Goal: Information Seeking & Learning: Learn about a topic

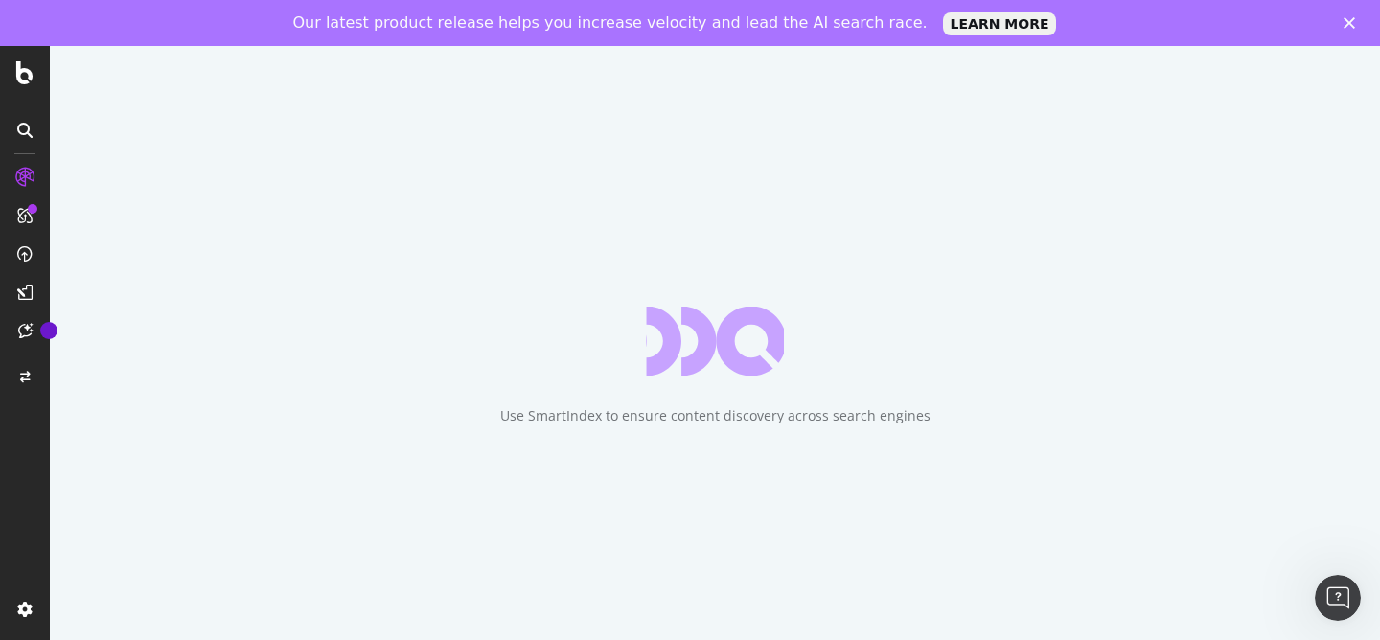
click at [1353, 18] on icon "Fermer" at bounding box center [1350, 23] width 12 height 12
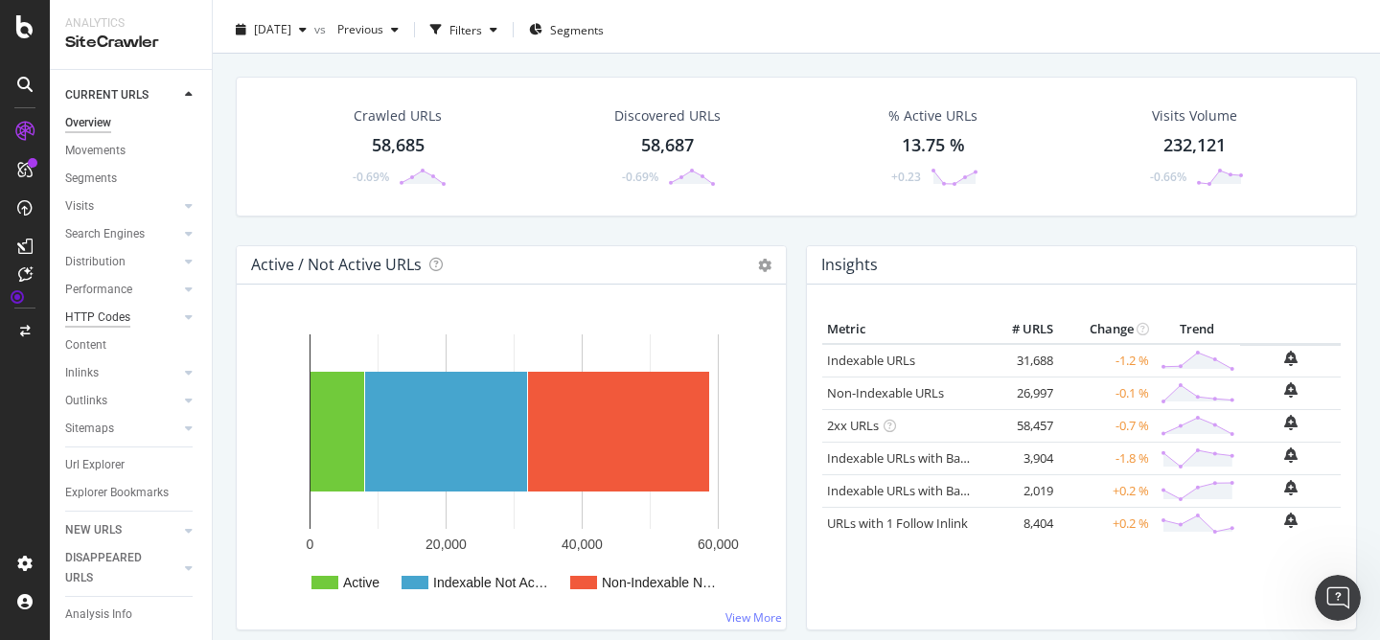
click at [107, 316] on div "HTTP Codes" at bounding box center [97, 318] width 65 height 20
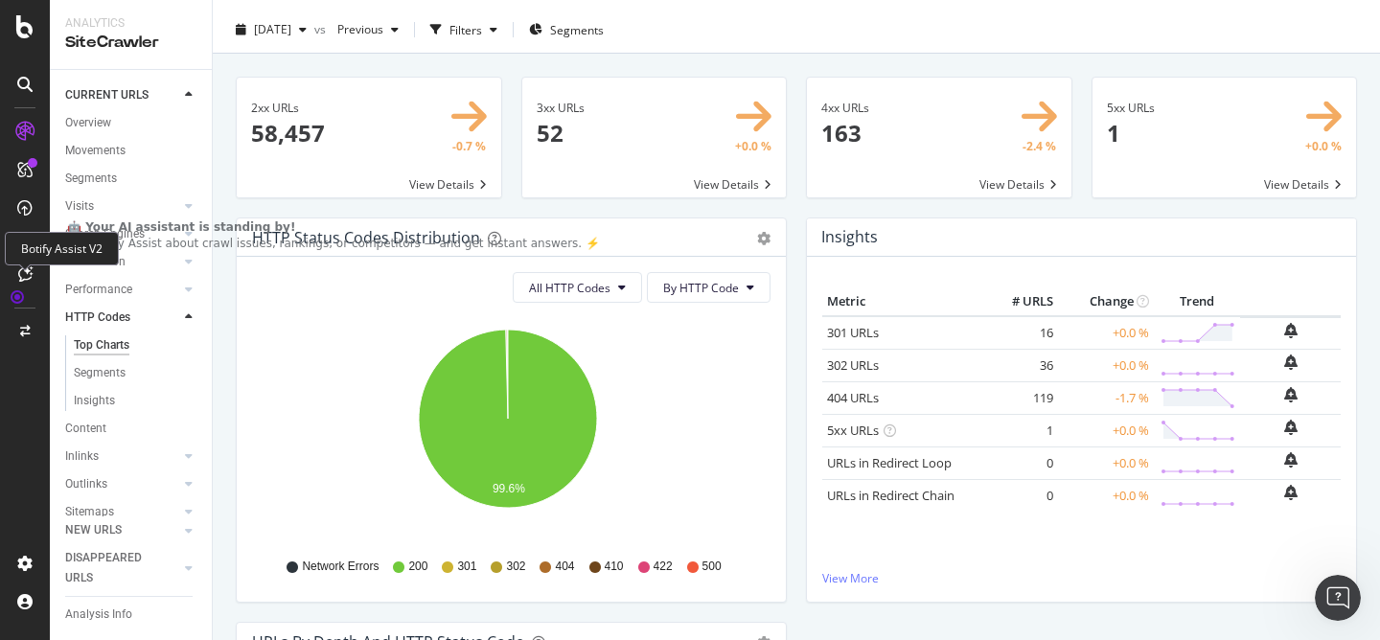
click at [24, 278] on icon at bounding box center [25, 274] width 14 height 15
click at [150, 252] on div "Ask Botify Assist about crawl issues, rankings, or competitors — and get instan…" at bounding box center [333, 244] width 533 height 16
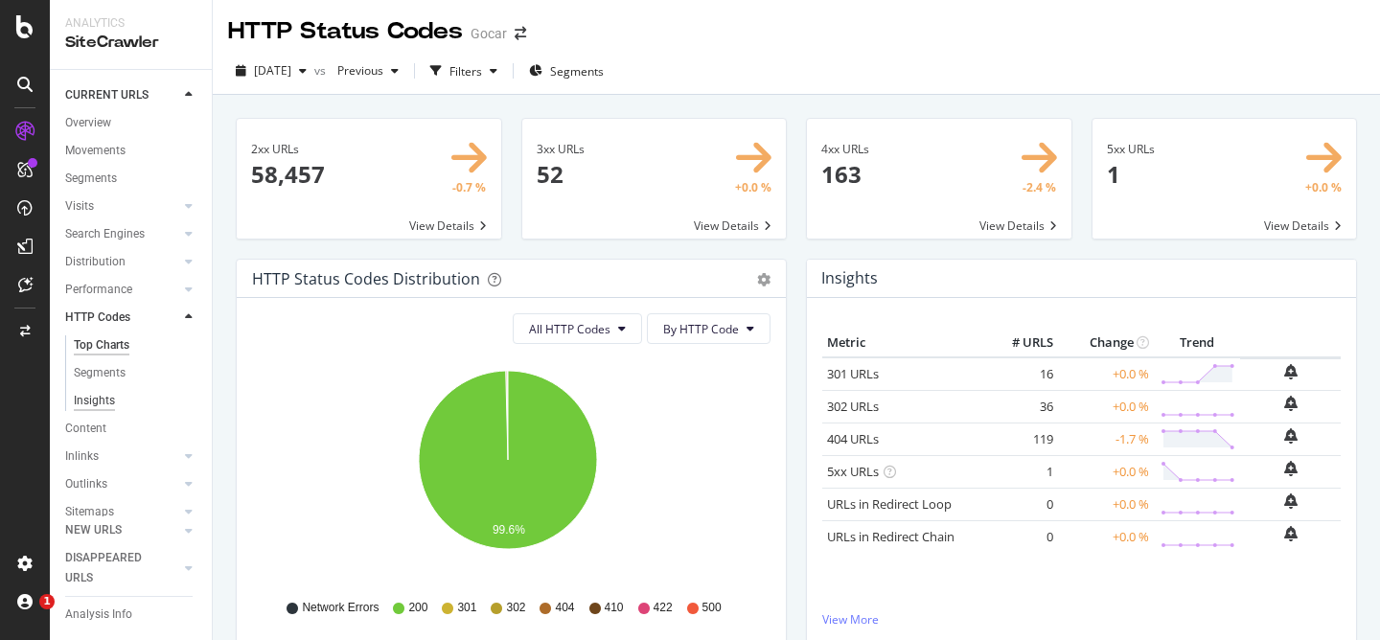
click at [98, 399] on div "Insights" at bounding box center [94, 401] width 41 height 20
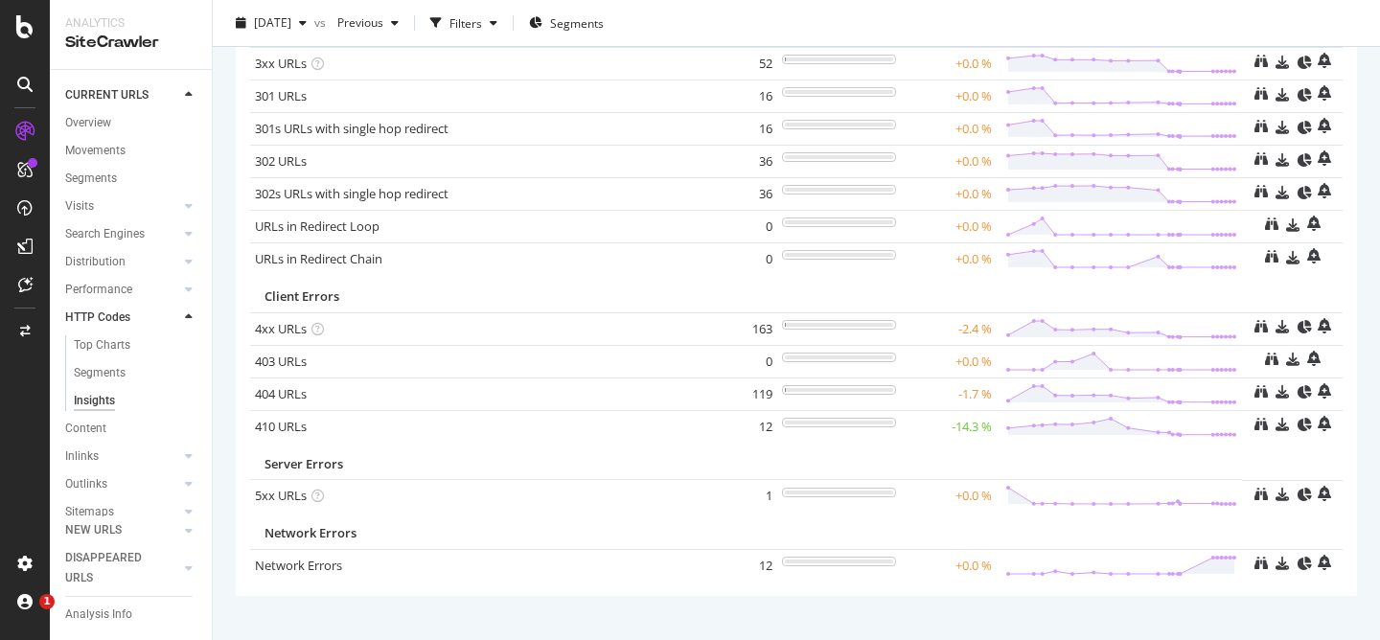
scroll to position [244, 0]
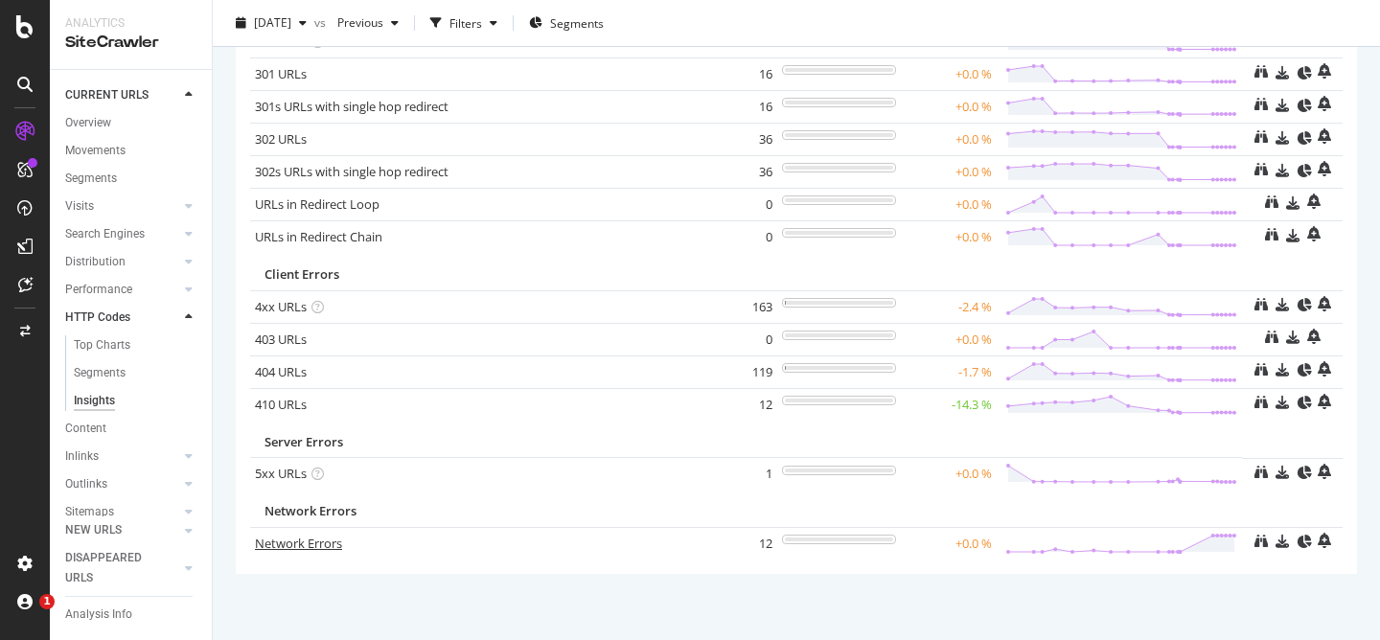
click at [339, 545] on link "Network Errors" at bounding box center [298, 543] width 87 height 17
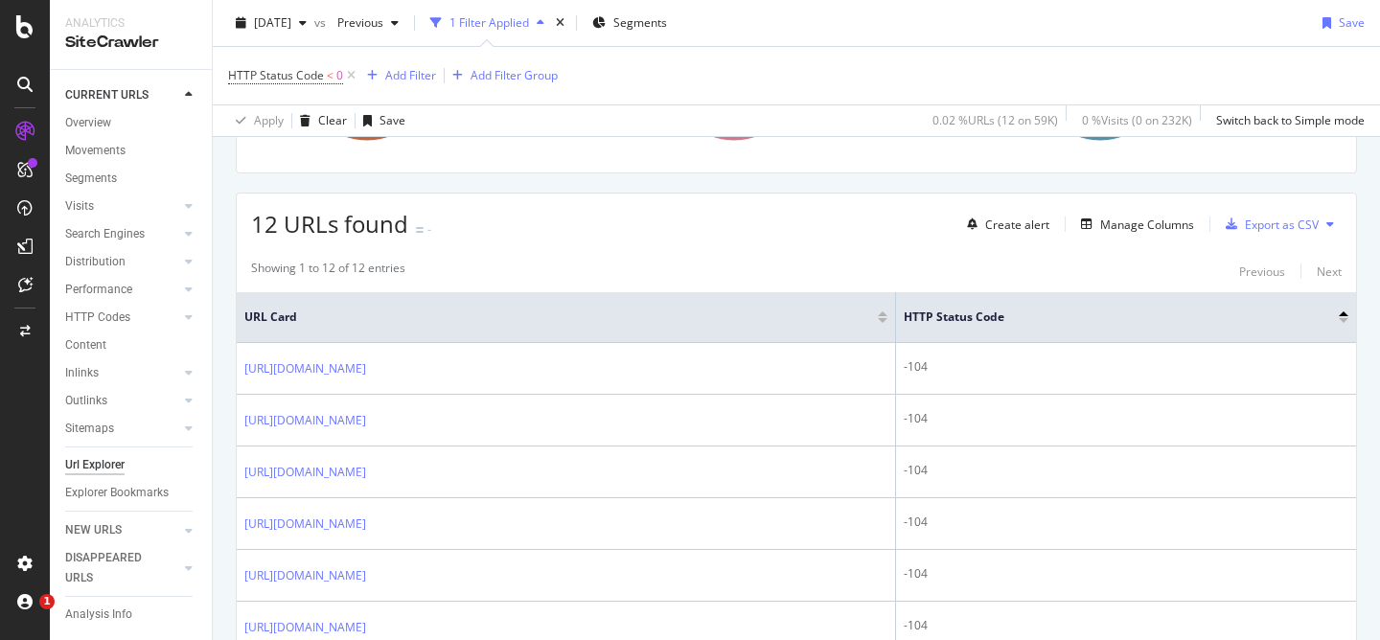
scroll to position [297, 0]
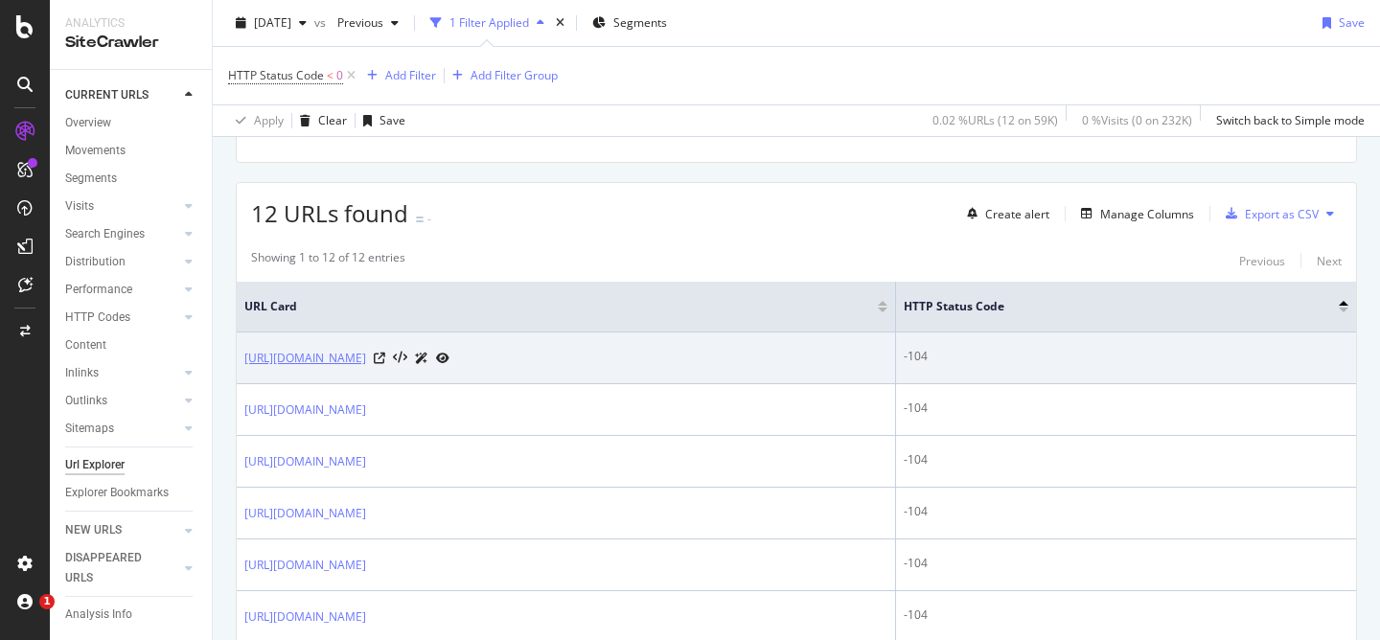
click at [366, 359] on link "https://news.gocar.be/?attachment_id=278159&lang=nl" at bounding box center [305, 358] width 122 height 19
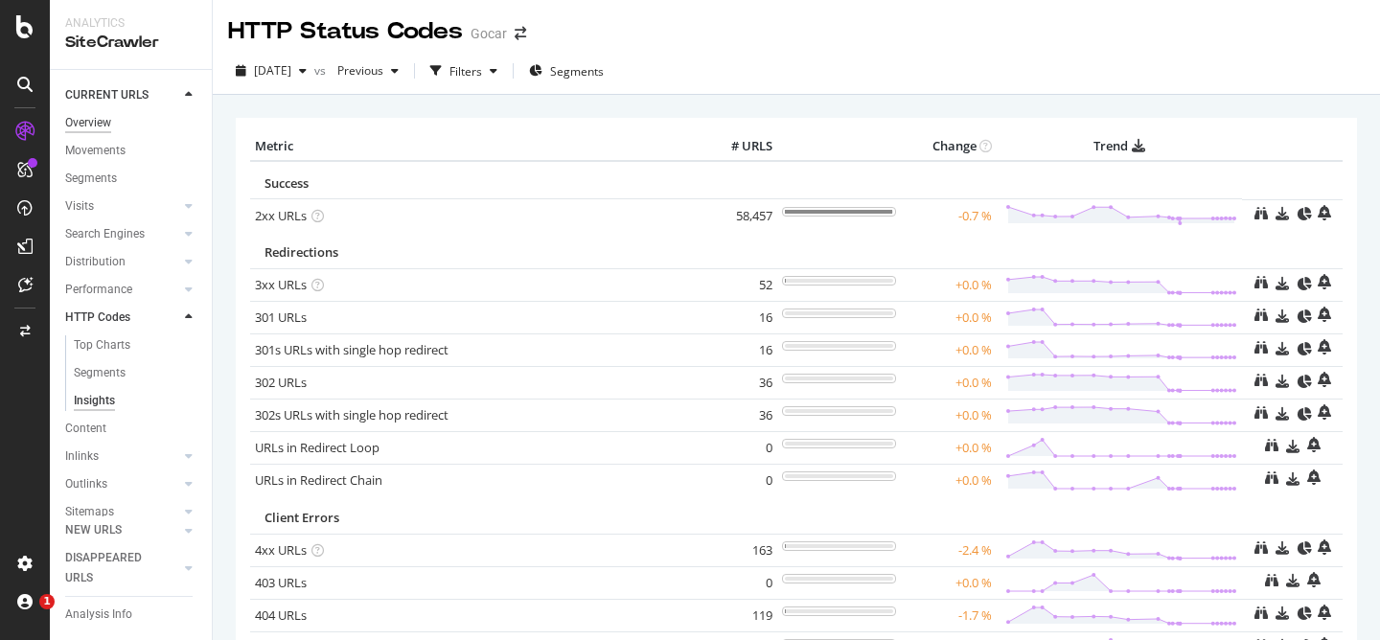
click at [92, 129] on div "Overview" at bounding box center [88, 123] width 46 height 20
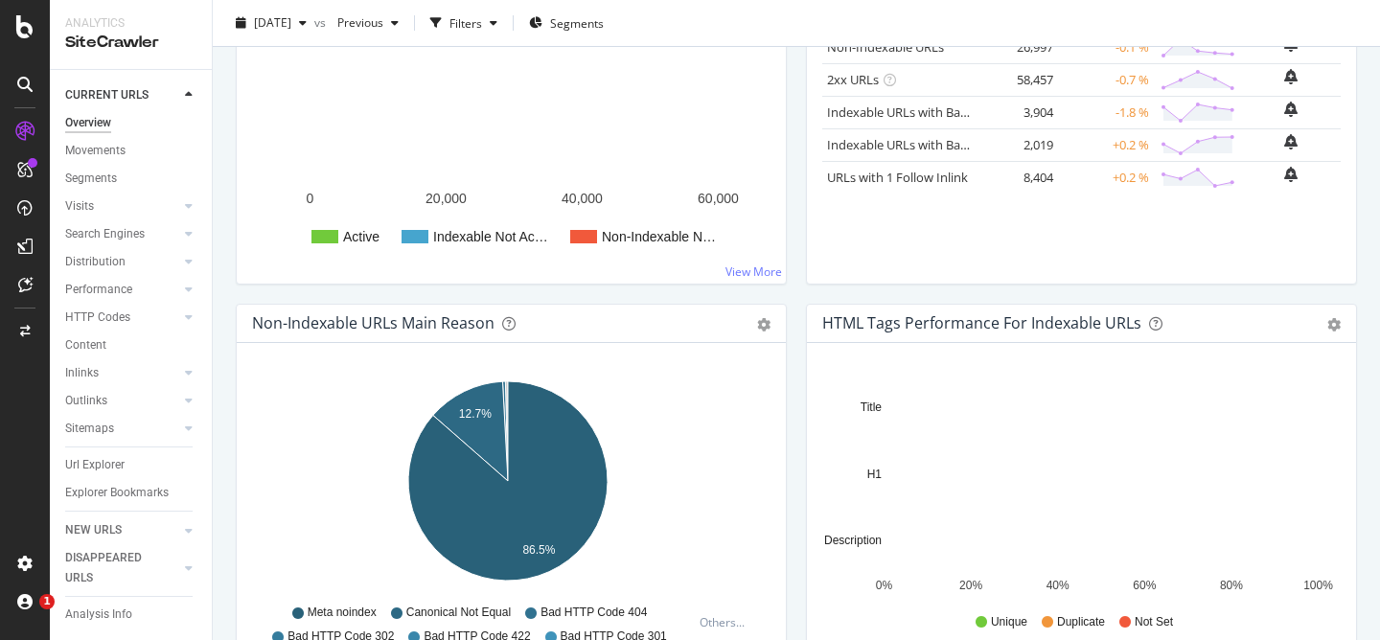
scroll to position [496, 0]
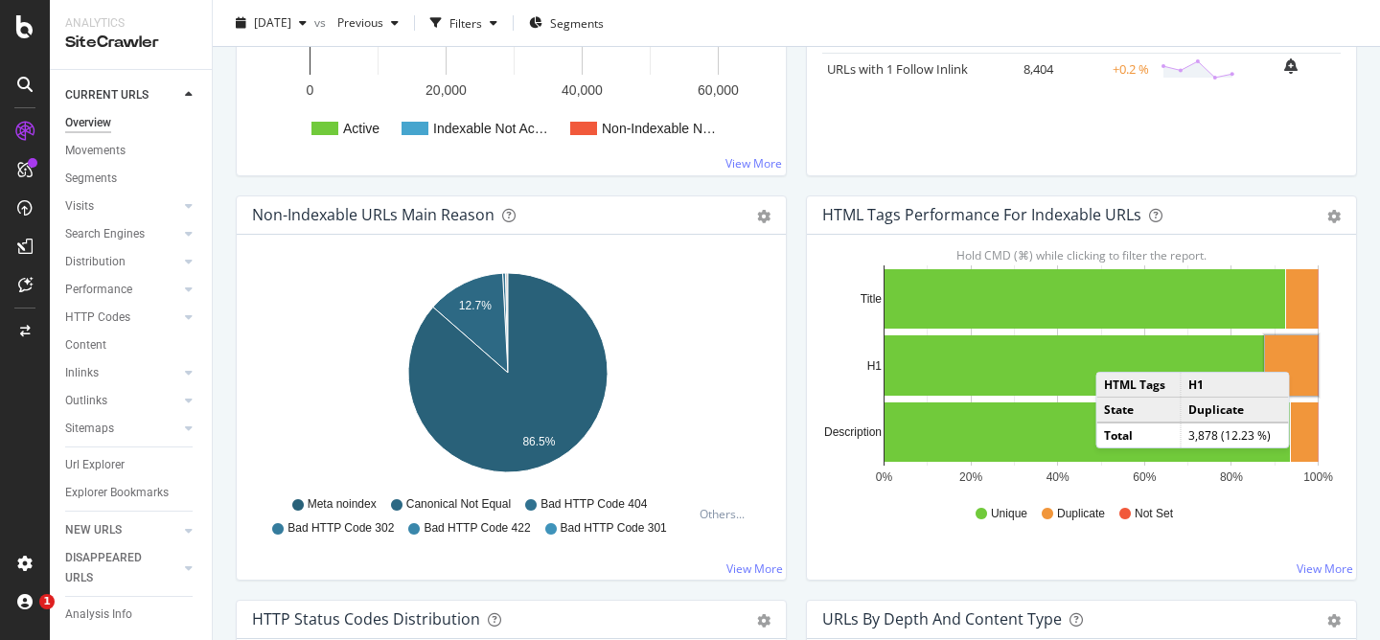
click at [1295, 353] on rect "A chart." at bounding box center [1291, 366] width 53 height 60
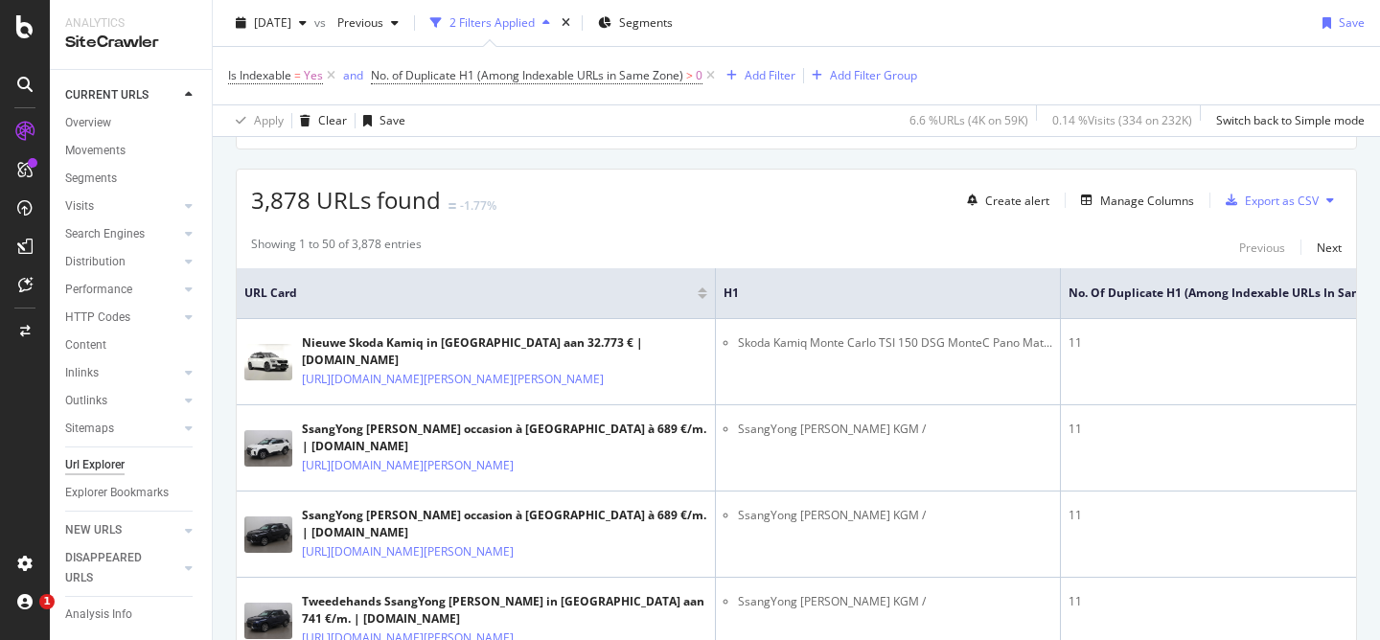
scroll to position [409, 0]
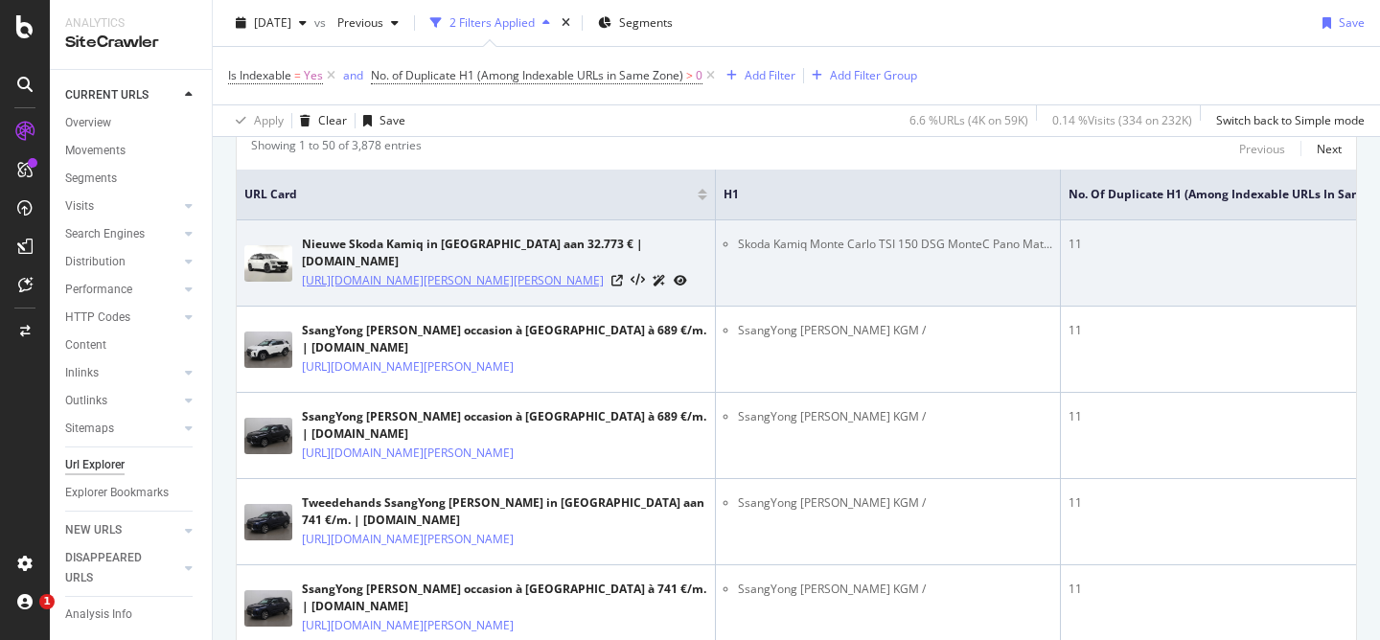
click at [375, 271] on link "[URL][DOMAIN_NAME]" at bounding box center [453, 280] width 302 height 19
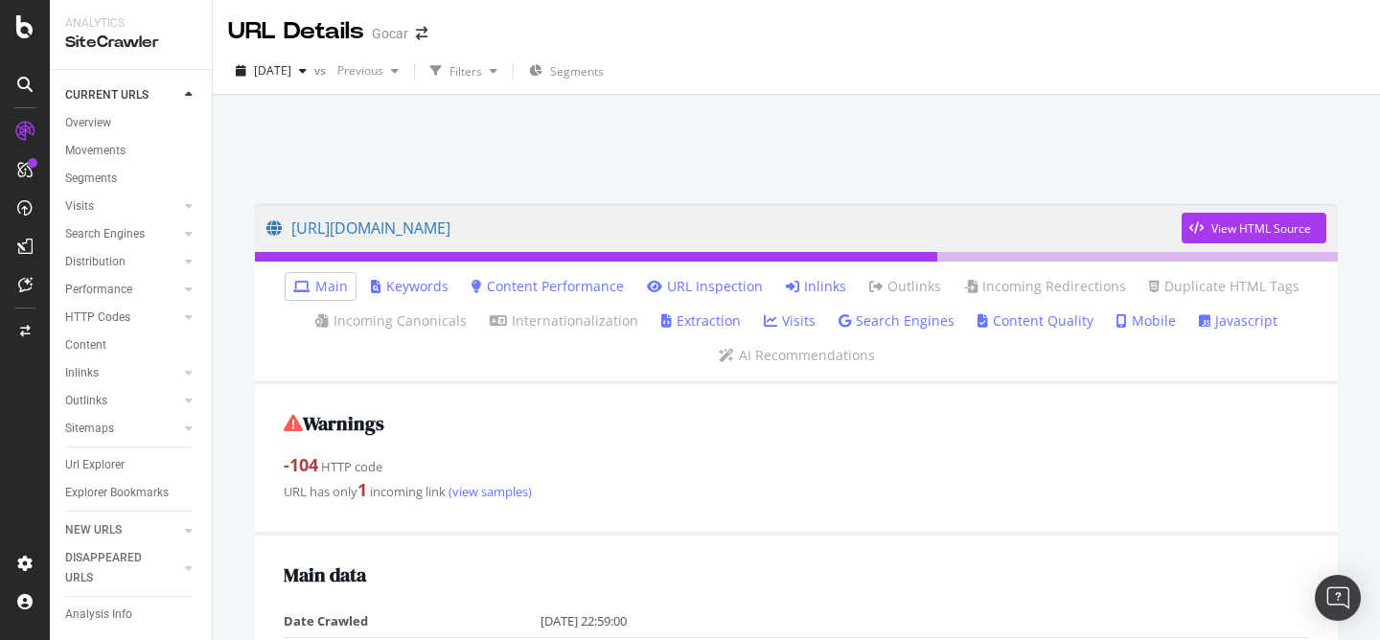
click at [806, 300] on ul "Main Keywords Content Performance URL Inspection Inlinks Outlinks Incoming Redi…" at bounding box center [796, 323] width 1083 height 123
click at [806, 283] on link "Inlinks" at bounding box center [816, 286] width 60 height 19
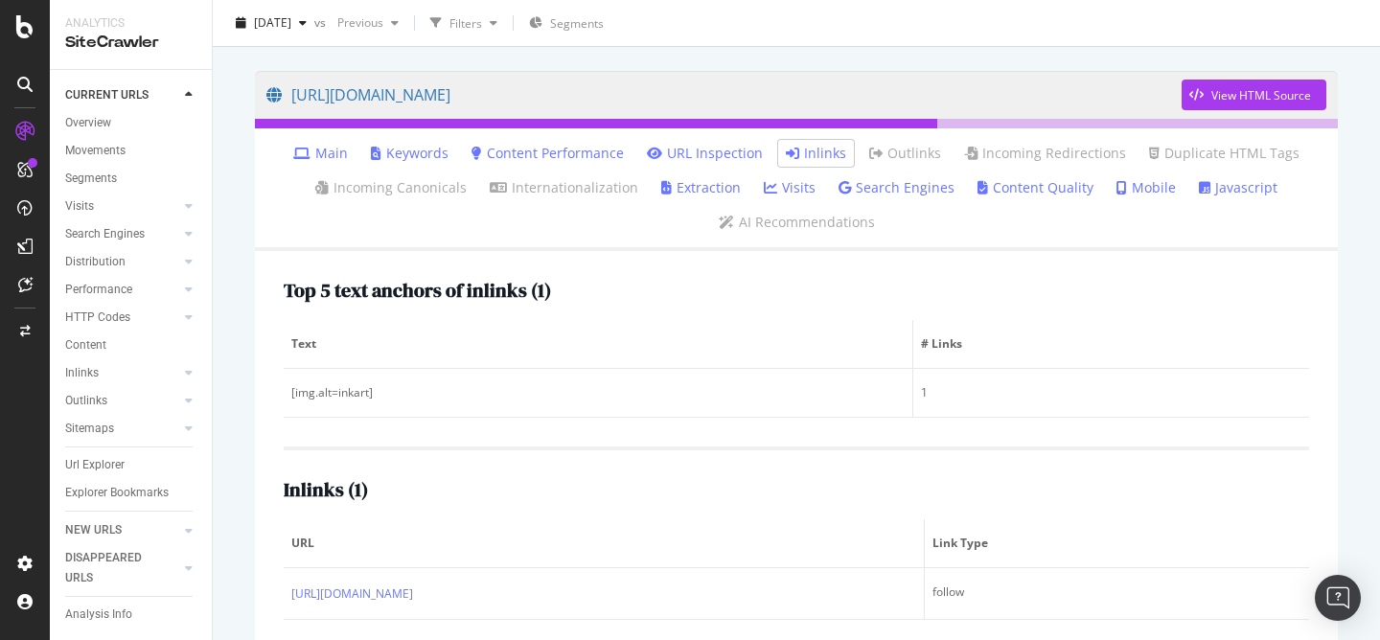
scroll to position [163, 0]
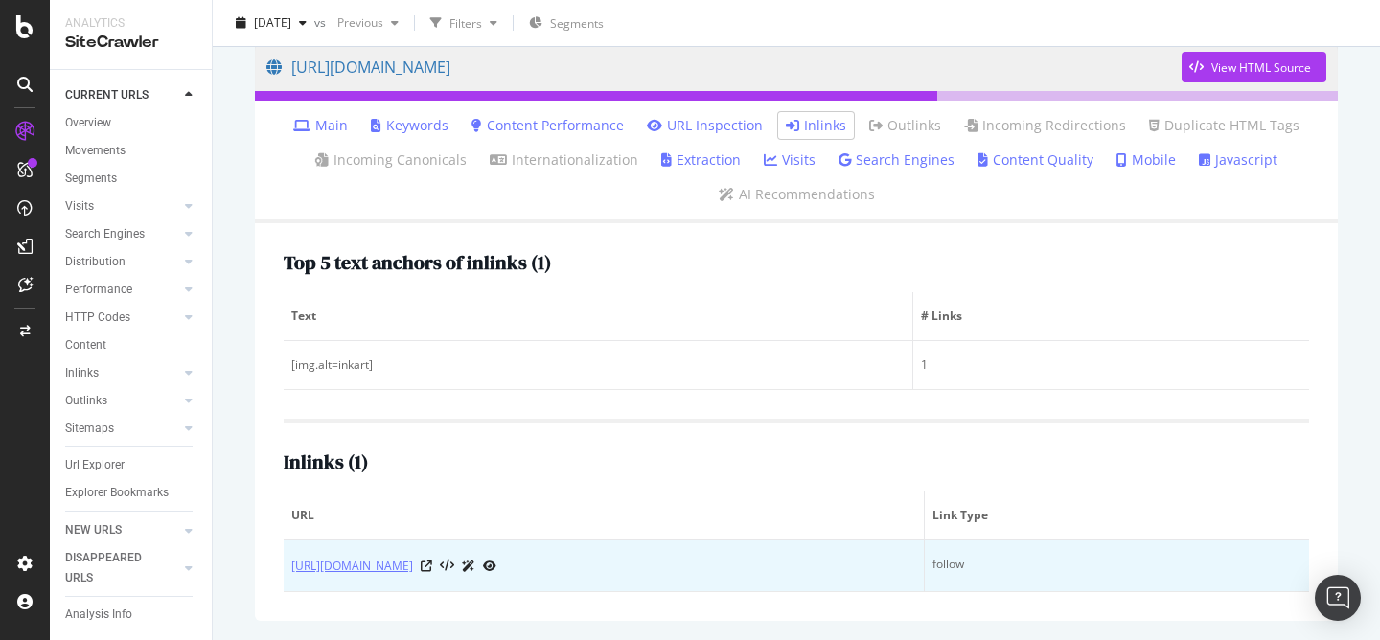
click at [413, 568] on link "[URL][DOMAIN_NAME]" at bounding box center [352, 566] width 122 height 19
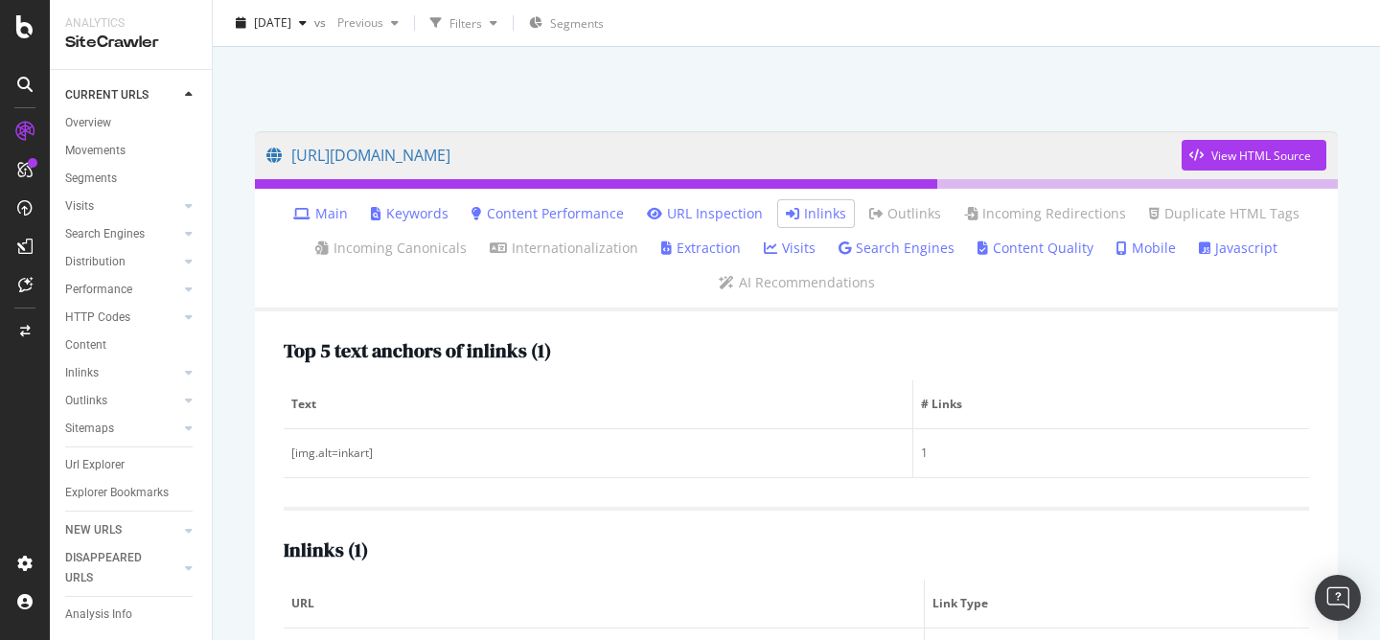
scroll to position [71, 0]
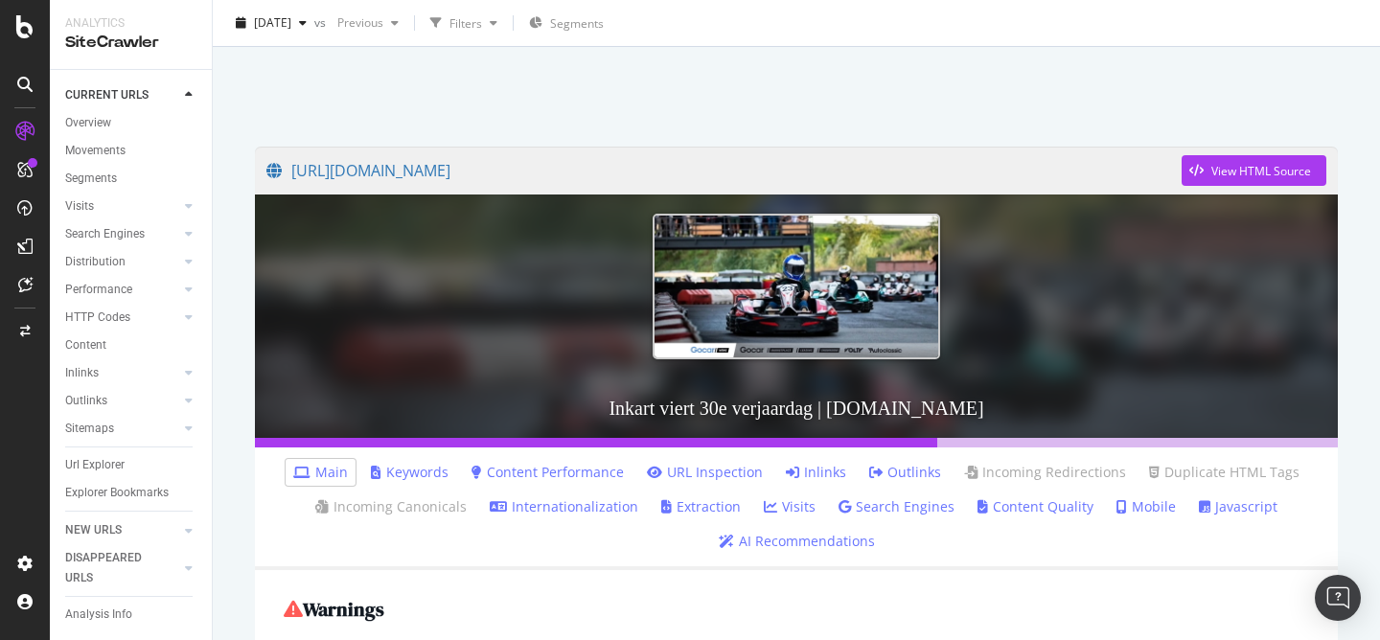
scroll to position [60, 0]
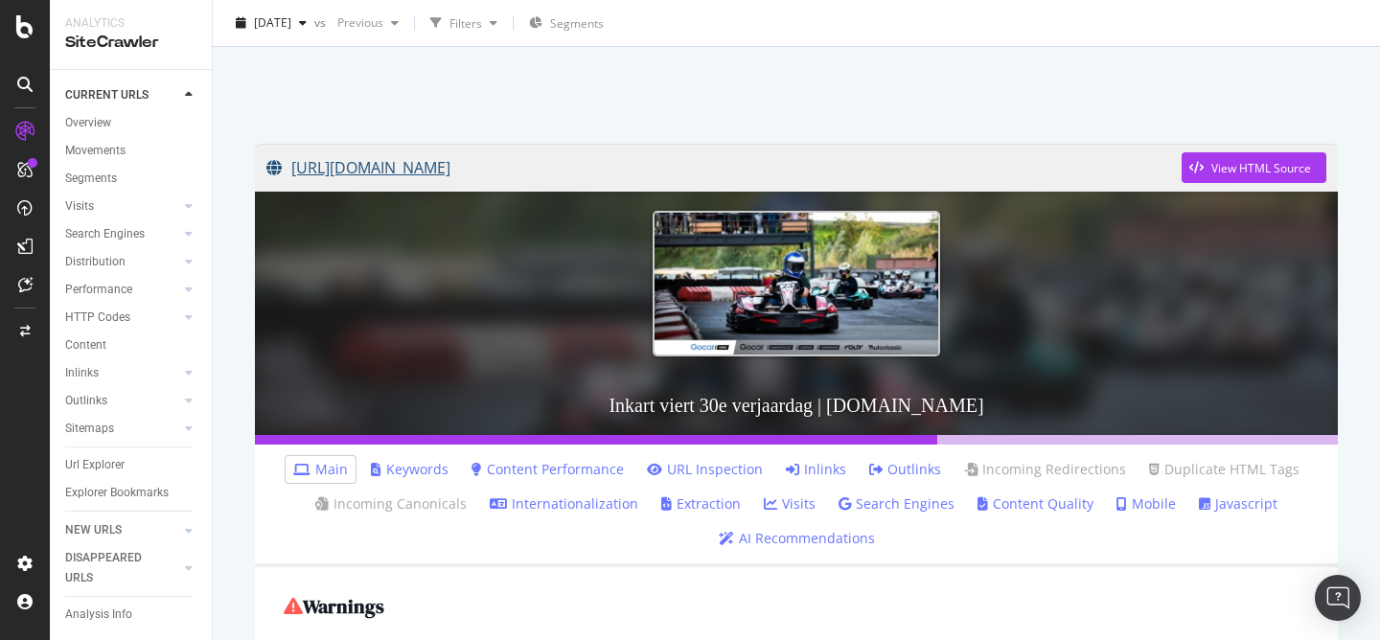
click at [694, 170] on link "[URL][DOMAIN_NAME]" at bounding box center [725, 168] width 916 height 48
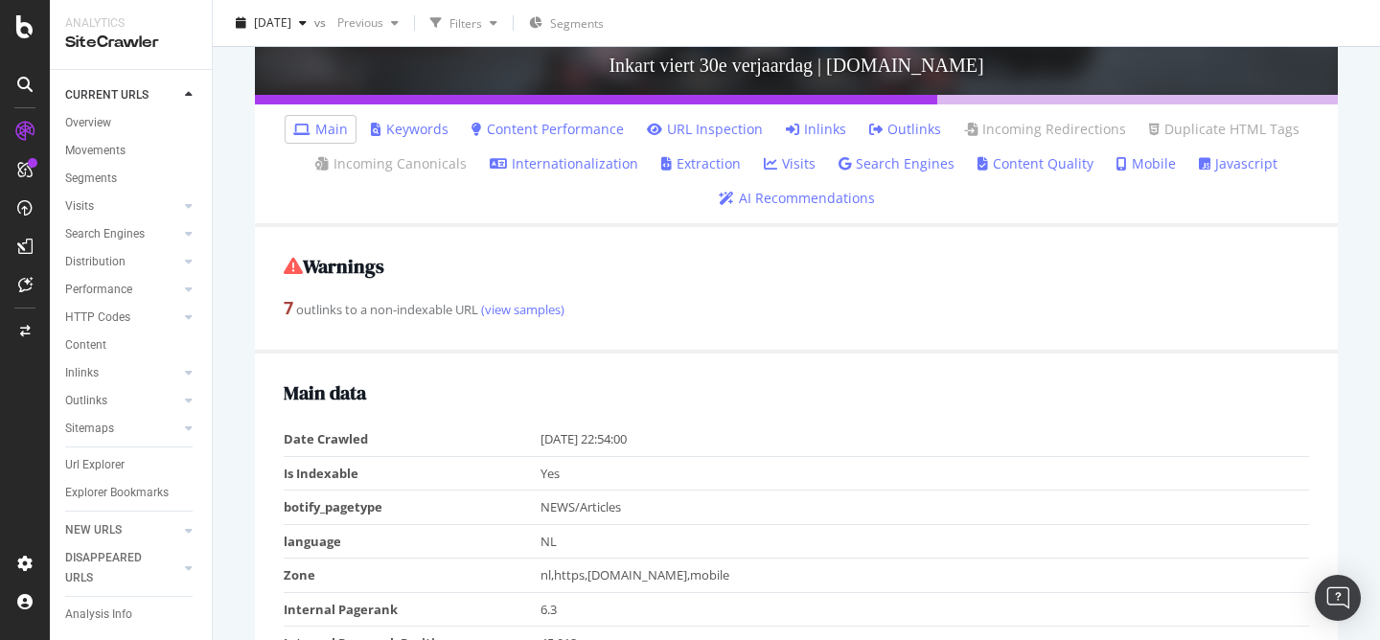
scroll to position [352, 0]
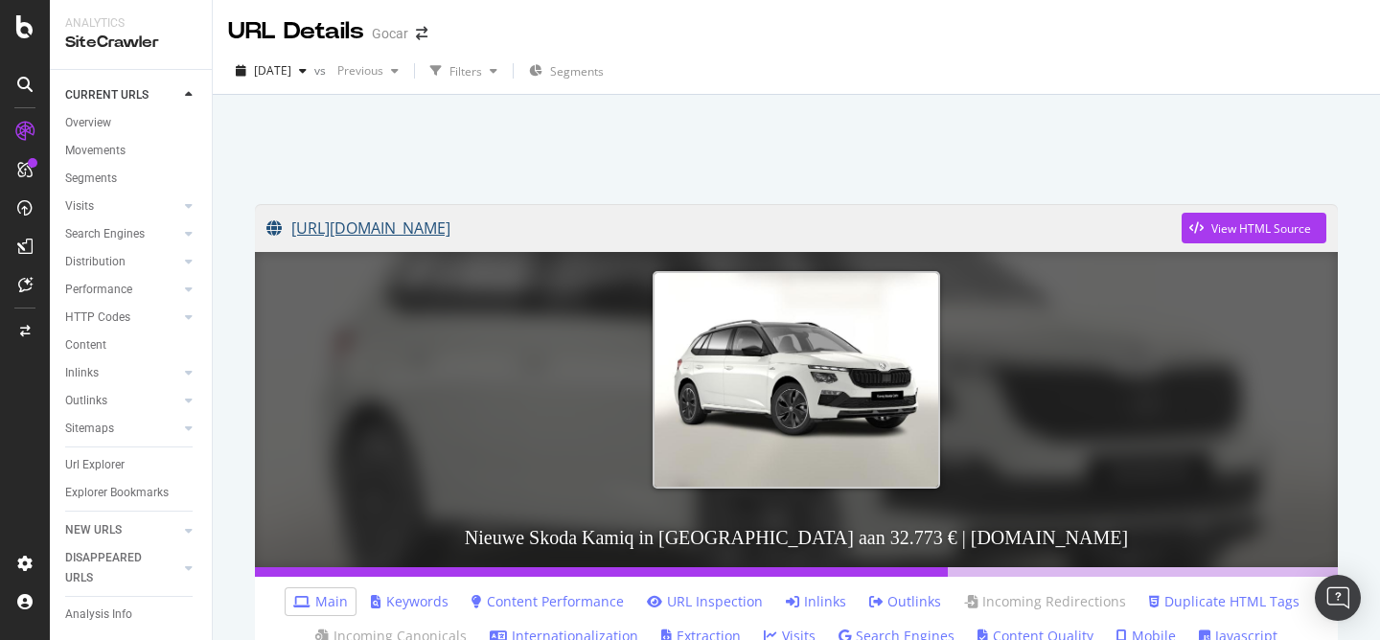
click at [676, 229] on link "[URL][DOMAIN_NAME]" at bounding box center [725, 228] width 916 height 48
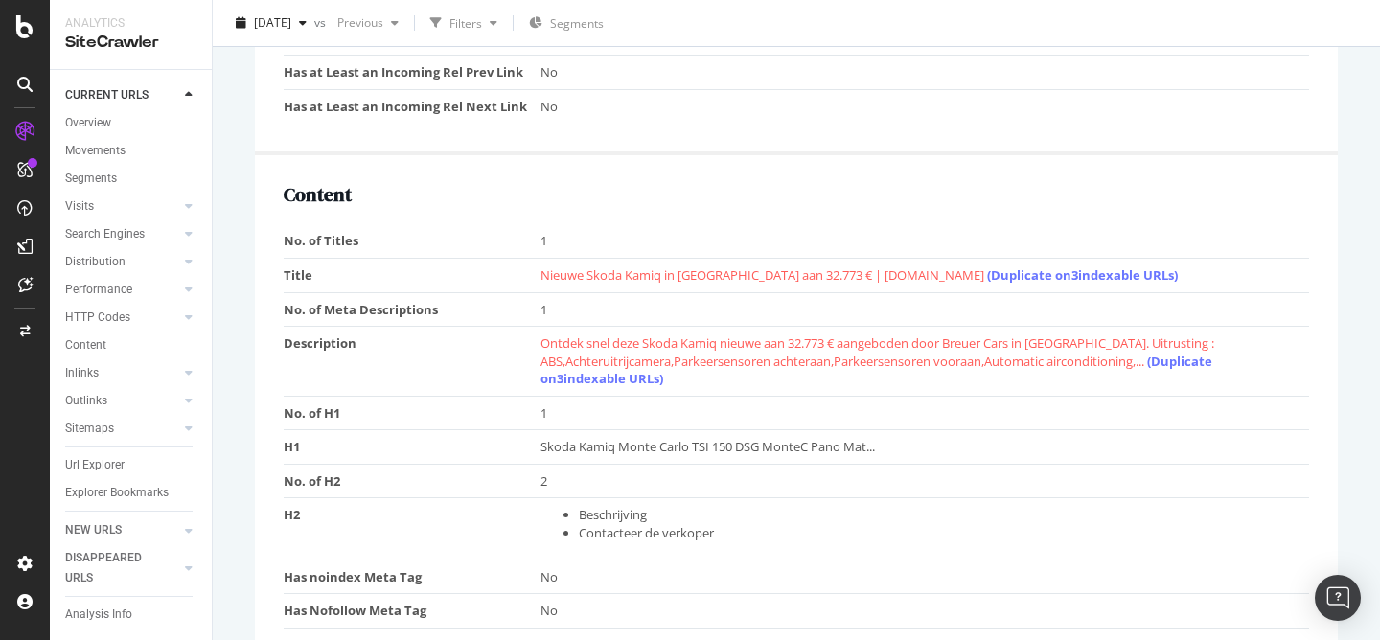
scroll to position [1530, 0]
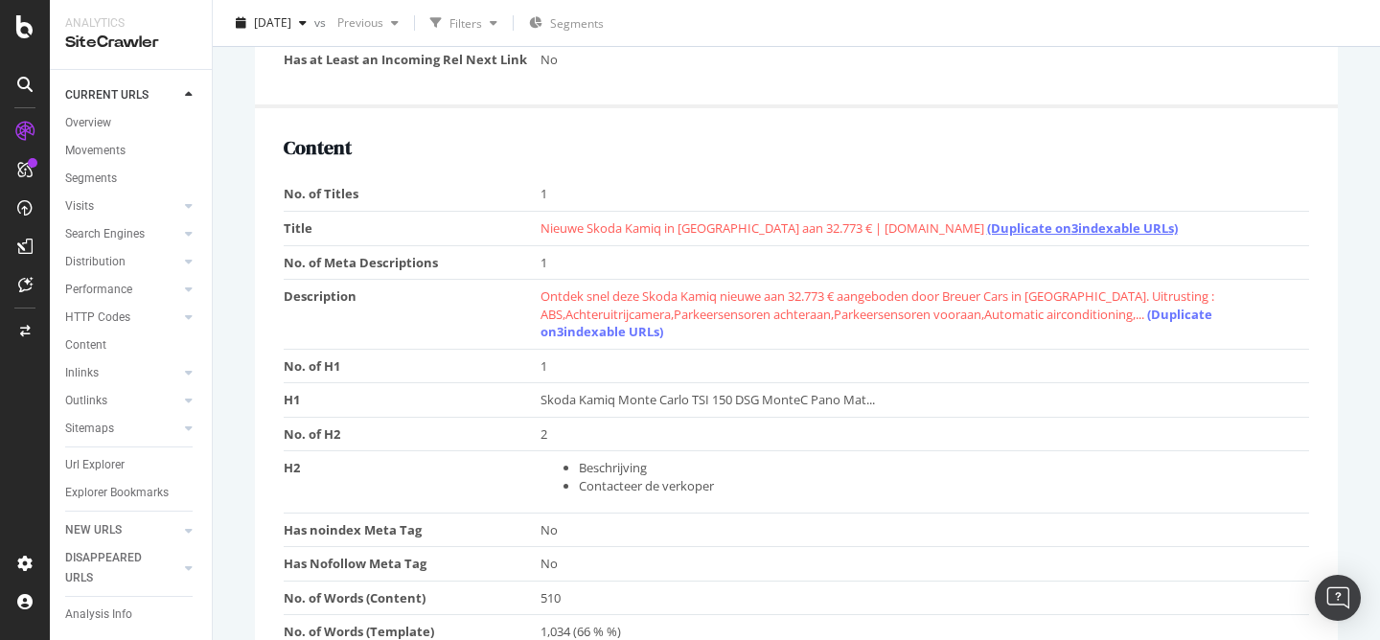
click at [987, 228] on link "(Duplicate on 3 indexable URLs)" at bounding box center [1082, 228] width 191 height 17
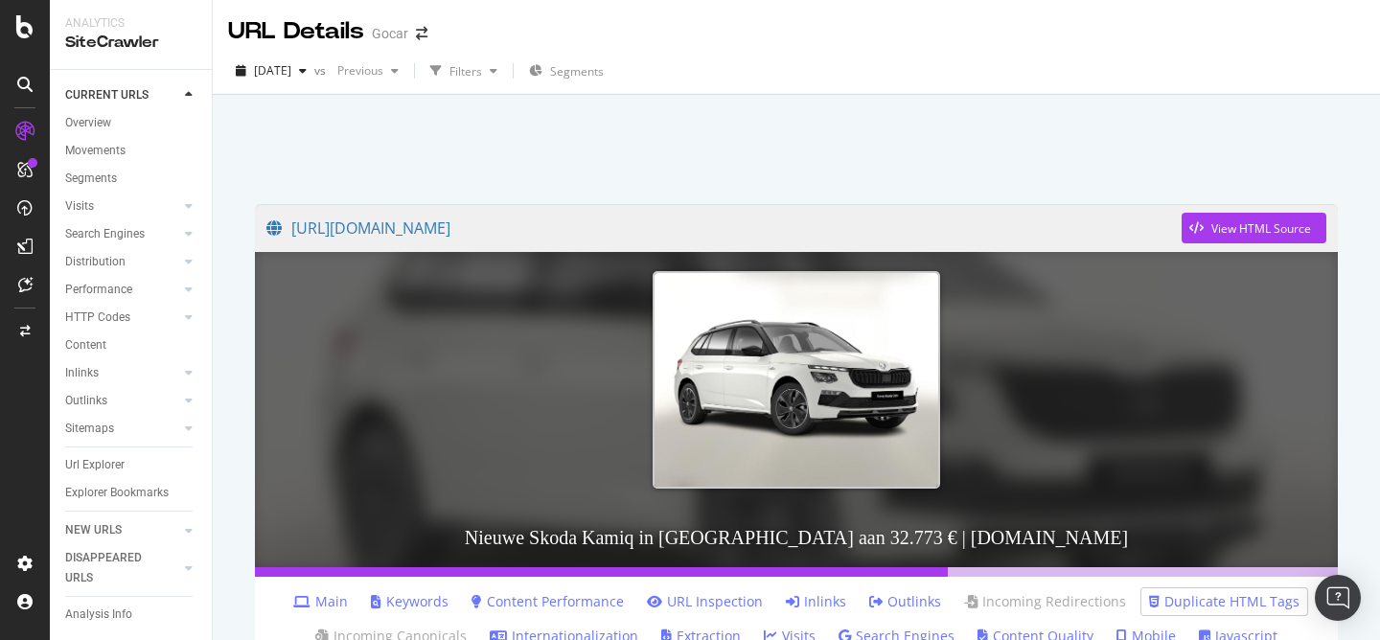
click at [753, 146] on div at bounding box center [797, 144] width 1122 height 81
